Goal: Transaction & Acquisition: Purchase product/service

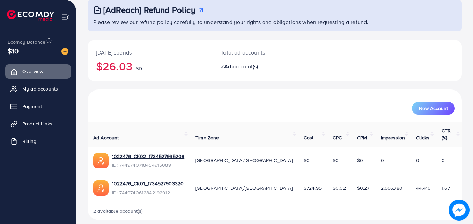
scroll to position [44, 0]
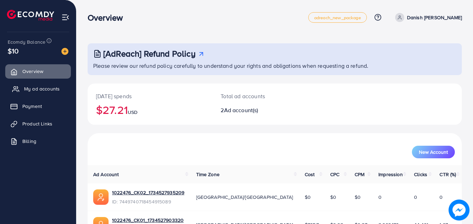
click at [44, 91] on span "My ad accounts" at bounding box center [42, 88] width 36 height 7
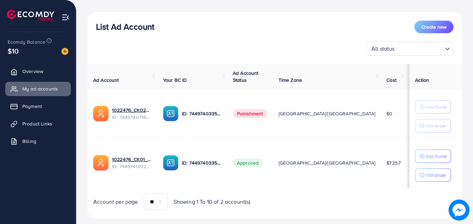
scroll to position [86, 0]
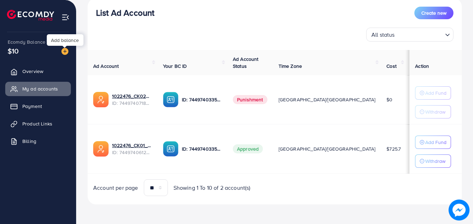
click at [67, 54] on img at bounding box center [64, 51] width 7 height 7
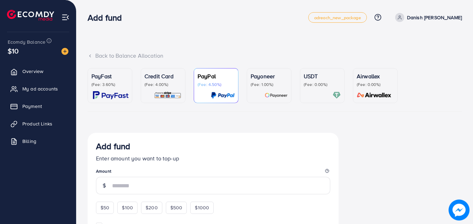
drag, startPoint x: 162, startPoint y: 91, endPoint x: 167, endPoint y: 80, distance: 13.0
click at [162, 91] on img at bounding box center [168, 95] width 28 height 8
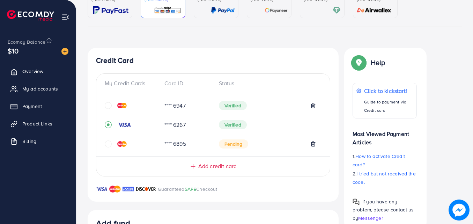
scroll to position [105, 0]
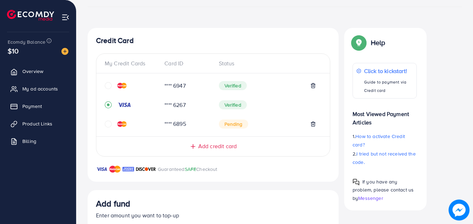
click at [193, 85] on div "**** 6947" at bounding box center [186, 86] width 54 height 8
click at [227, 85] on span "Verified" at bounding box center [233, 85] width 28 height 9
click at [108, 84] on icon "circle" at bounding box center [108, 85] width 7 height 7
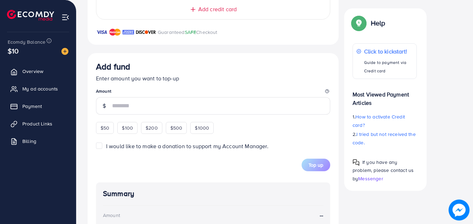
scroll to position [244, 0]
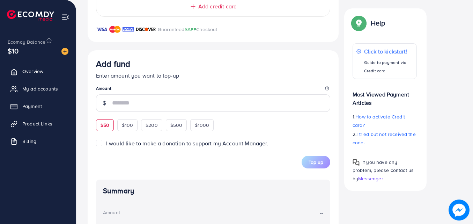
click at [108, 127] on div "$50" at bounding box center [105, 125] width 18 height 12
type input "**"
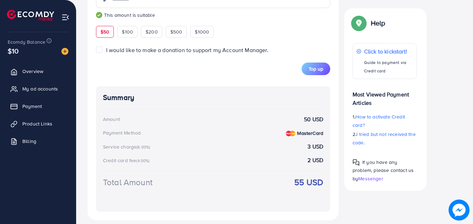
scroll to position [349, 0]
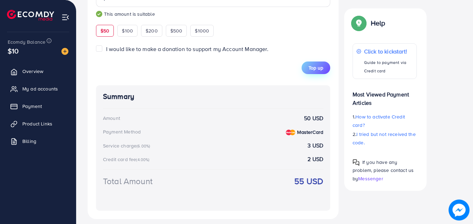
click at [316, 66] on span "Top up" at bounding box center [316, 67] width 15 height 7
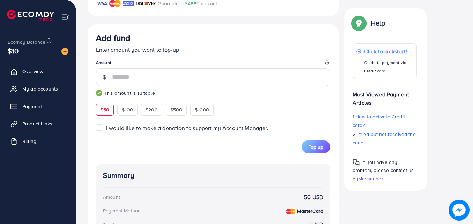
scroll to position [225, 0]
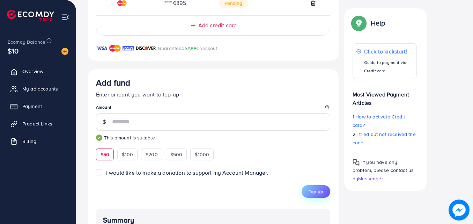
click at [315, 188] on span "Top up" at bounding box center [316, 191] width 15 height 7
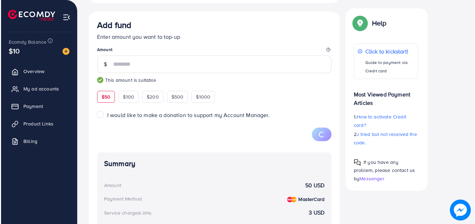
scroll to position [295, 0]
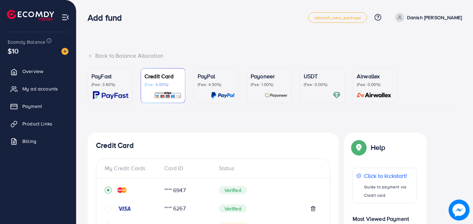
scroll to position [233, 0]
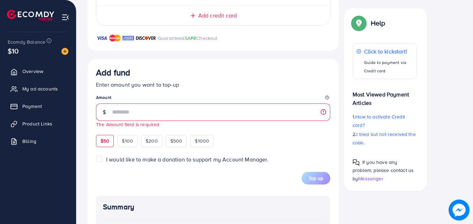
click at [102, 135] on div "$50" at bounding box center [105, 141] width 18 height 12
type input "**"
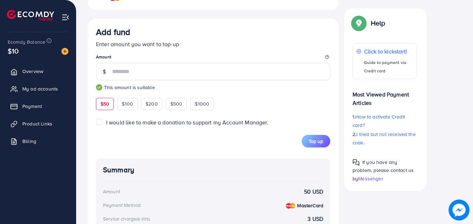
scroll to position [279, 0]
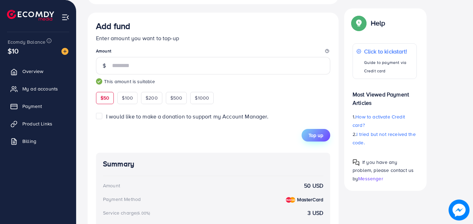
click at [316, 138] on span "Top up" at bounding box center [316, 135] width 15 height 7
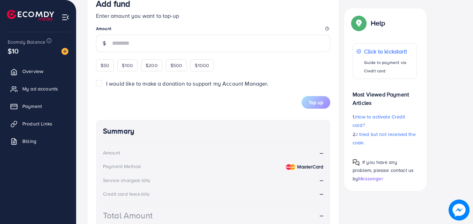
scroll to position [303, 0]
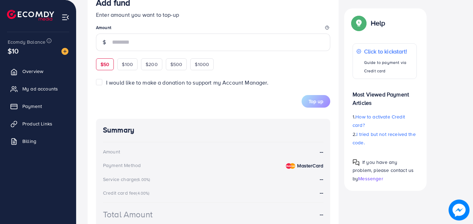
click at [108, 68] on div "$50" at bounding box center [105, 64] width 18 height 12
type input "**"
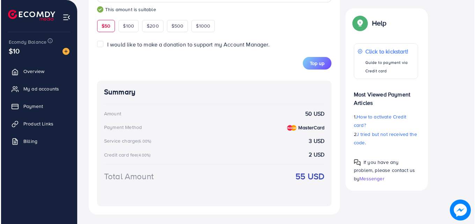
scroll to position [353, 0]
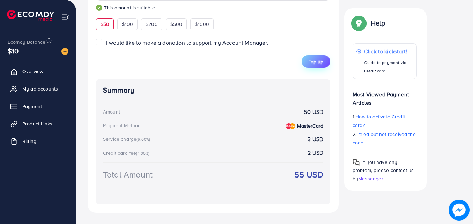
click at [313, 65] on button "Top up" at bounding box center [316, 61] width 29 height 13
